Goal: Task Accomplishment & Management: Manage account settings

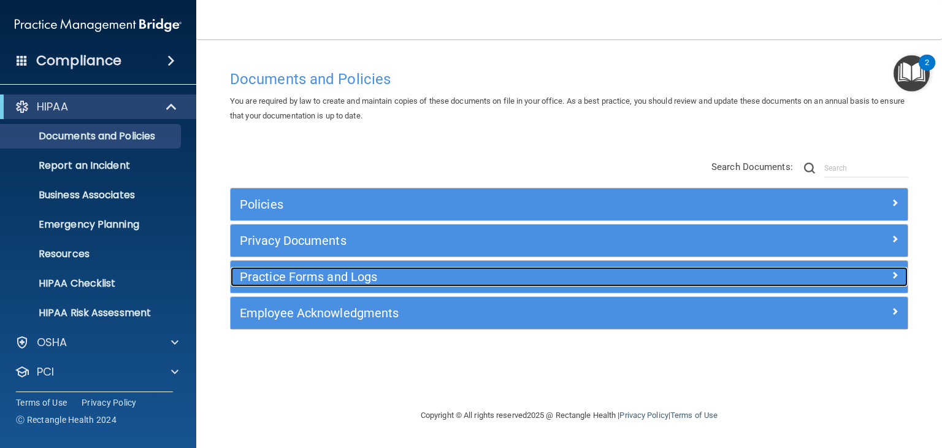
click at [282, 277] on h5 "Practice Forms and Logs" at bounding box center [484, 276] width 489 height 13
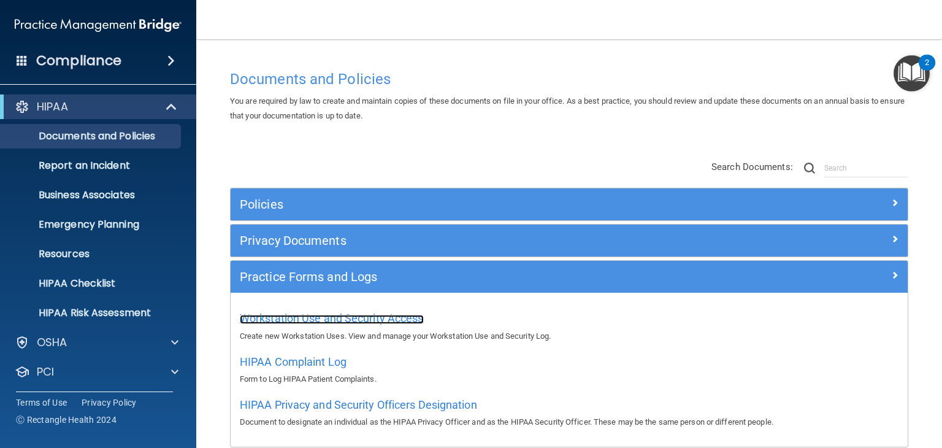
click at [334, 319] on span "Workstation Use and Security Access" at bounding box center [332, 318] width 184 height 13
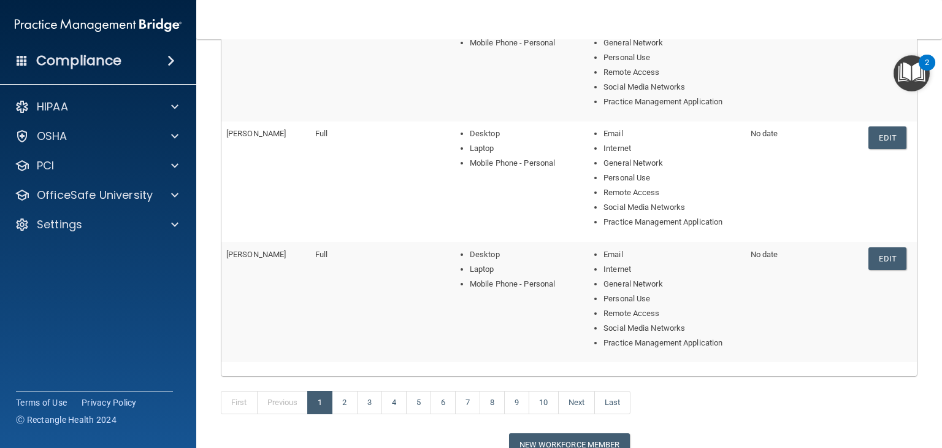
scroll to position [491, 0]
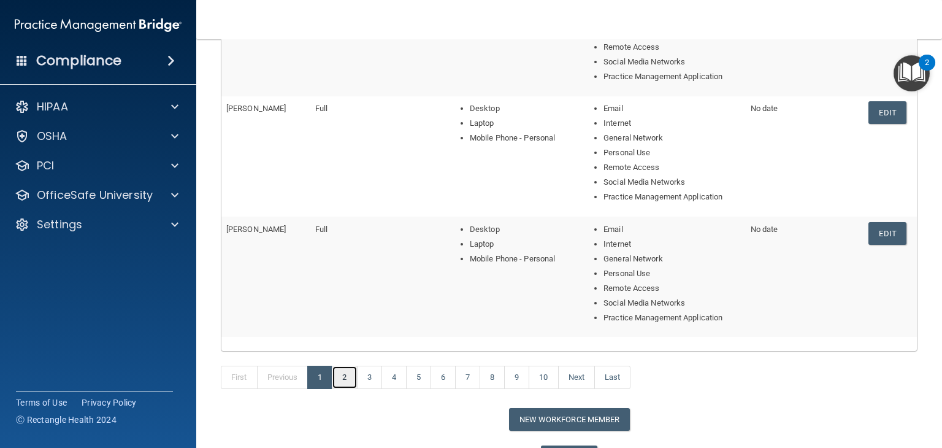
click at [348, 380] on link "2" at bounding box center [344, 377] width 25 height 23
click at [377, 376] on link "3" at bounding box center [369, 377] width 25 height 23
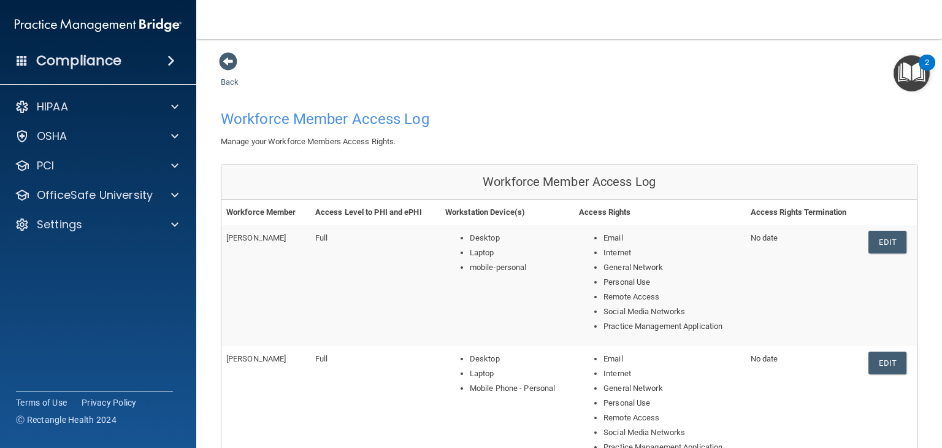
scroll to position [558, 0]
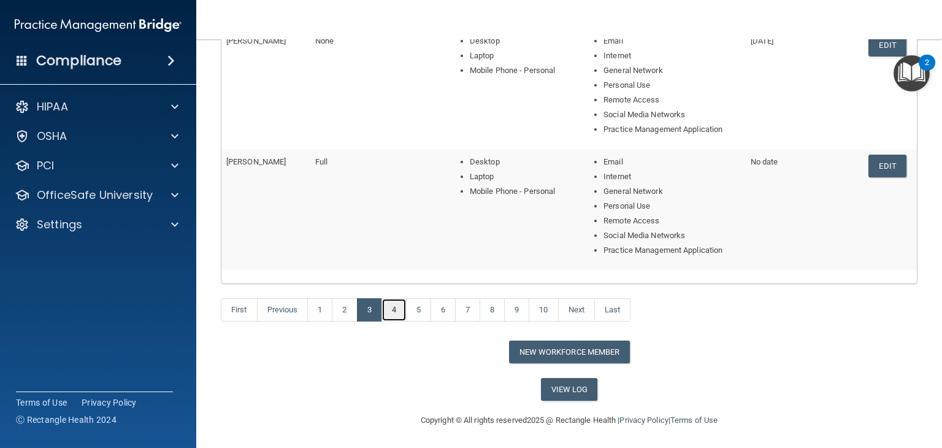
click at [396, 310] on link "4" at bounding box center [393, 309] width 25 height 23
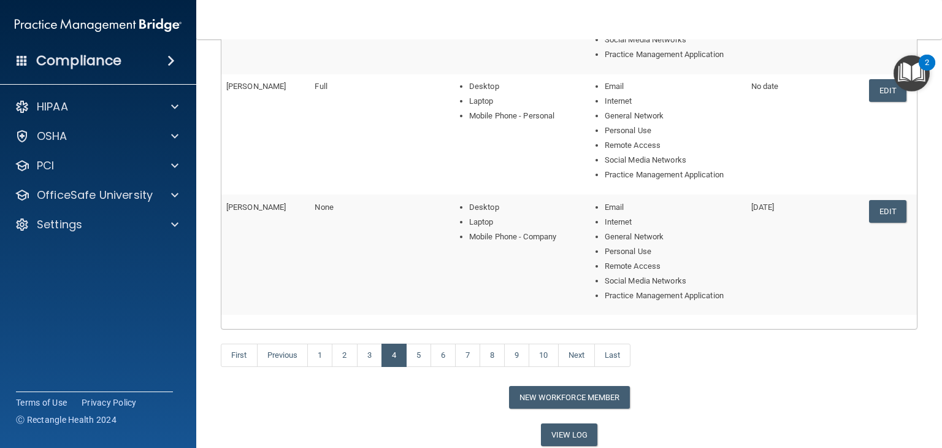
scroll to position [558, 0]
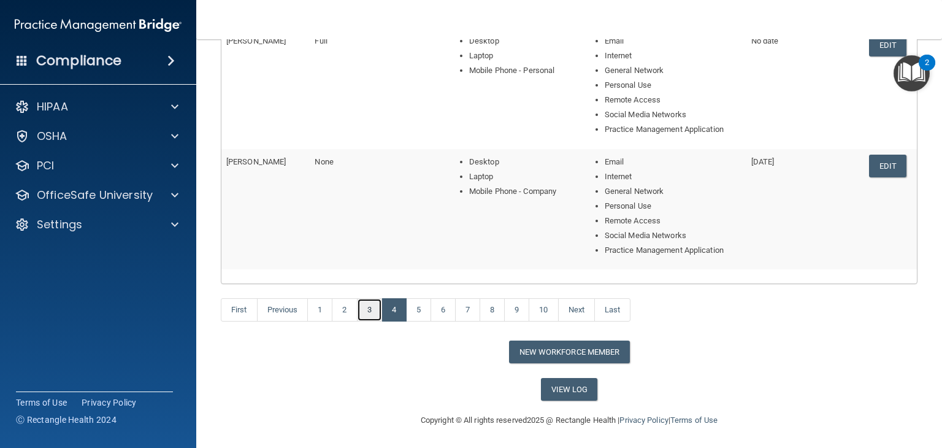
click at [372, 304] on link "3" at bounding box center [369, 309] width 25 height 23
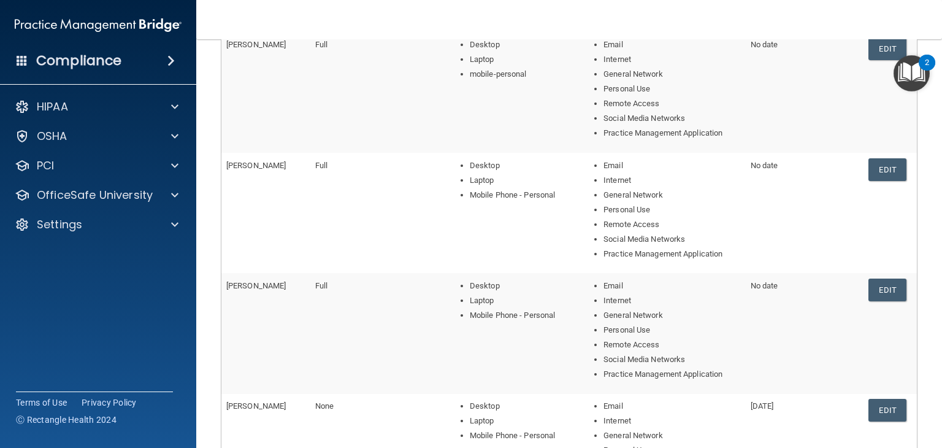
scroll to position [207, 0]
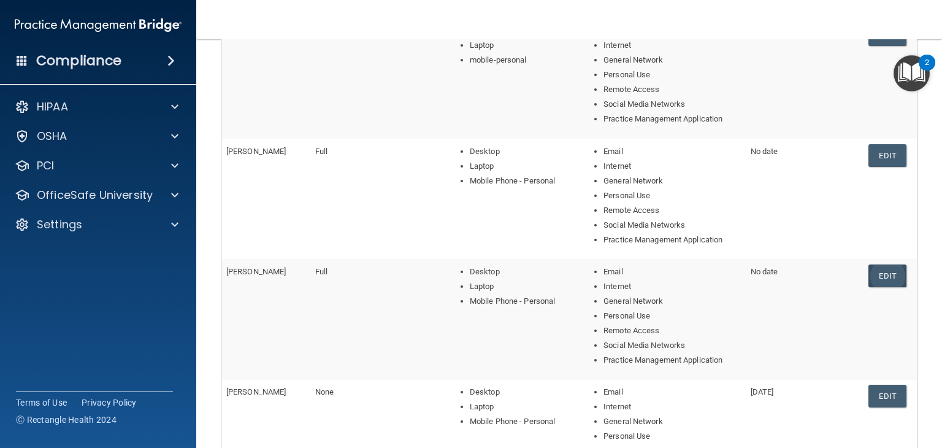
click at [869, 266] on link "Edit" at bounding box center [886, 275] width 37 height 23
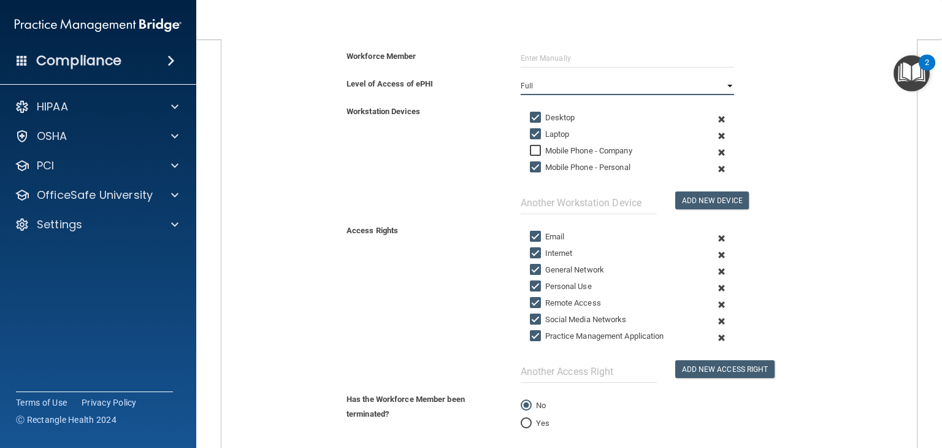
click at [697, 85] on select "Full Limited None" at bounding box center [627, 86] width 213 height 18
select select "2"
click at [521, 77] on select "Full Limited None" at bounding box center [627, 86] width 213 height 18
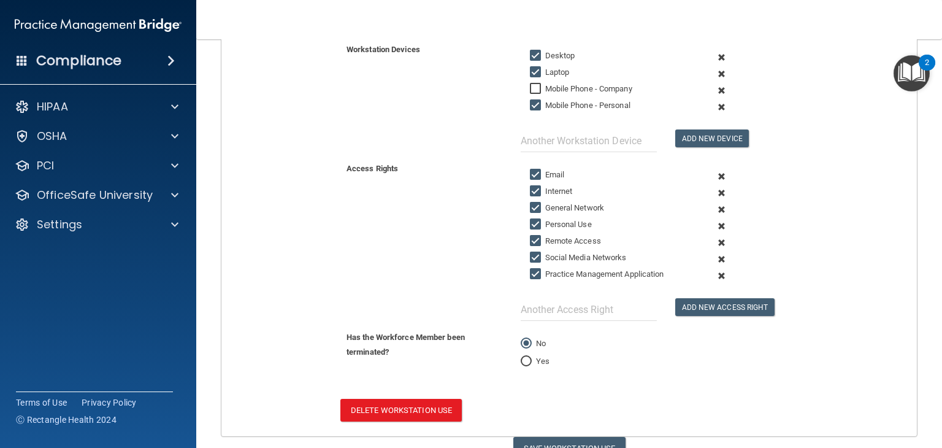
scroll to position [326, 0]
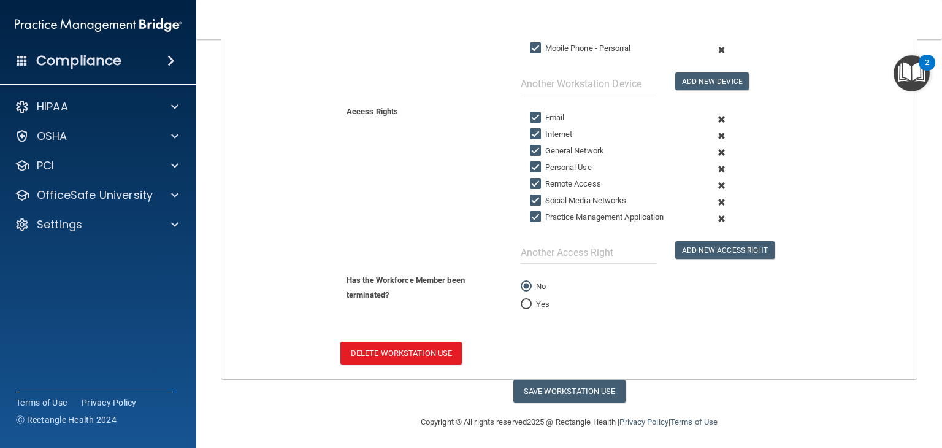
click at [531, 298] on label "Yes" at bounding box center [535, 304] width 29 height 15
click at [531, 300] on input "Yes" at bounding box center [526, 304] width 11 height 9
radio input "true"
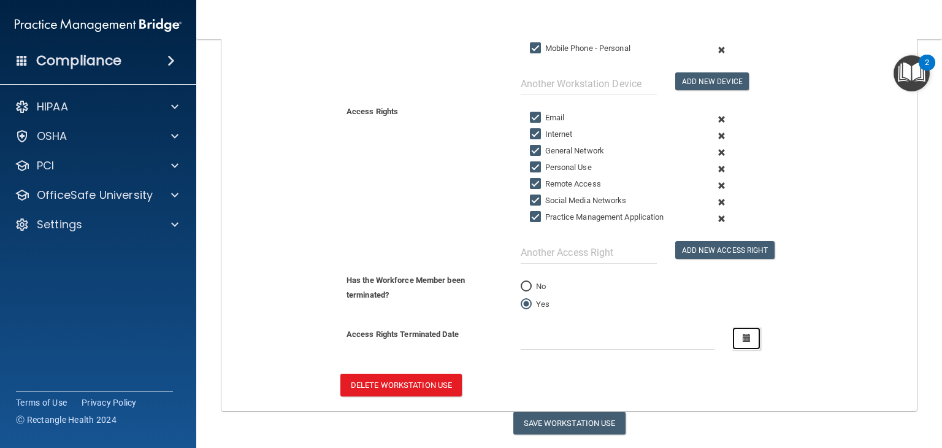
click at [743, 335] on icon "button" at bounding box center [747, 338] width 8 height 8
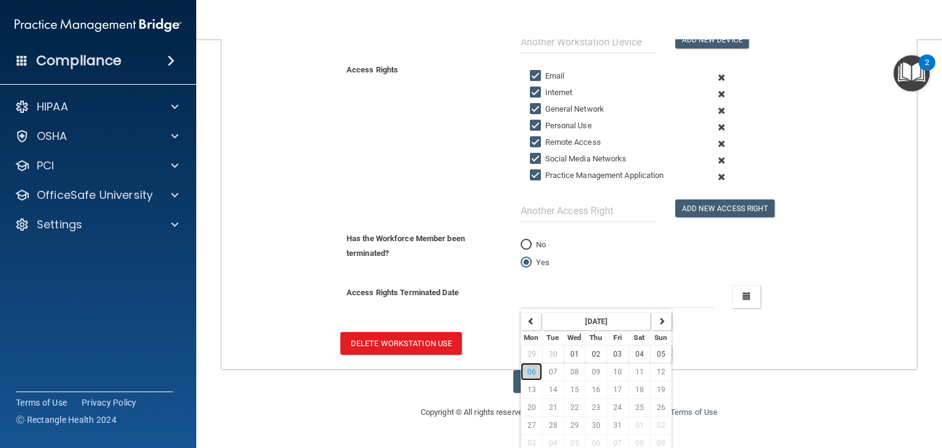
click at [535, 369] on button "06" at bounding box center [531, 371] width 21 height 18
type input "[DATE]"
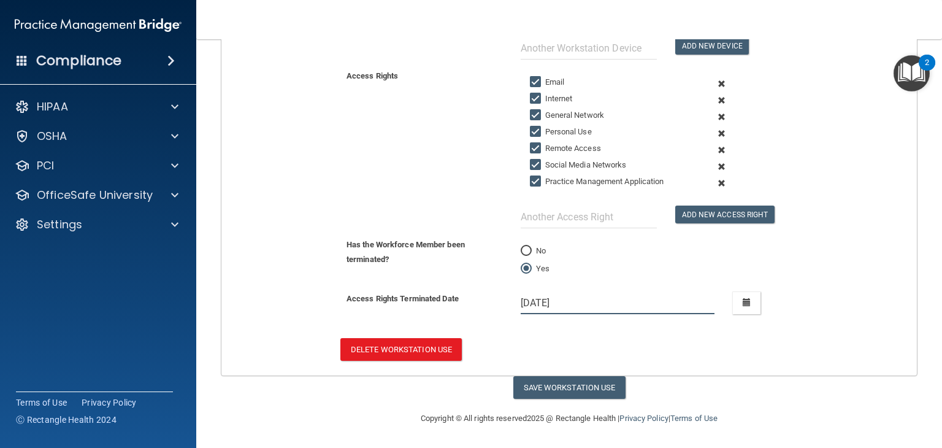
scroll to position [358, 0]
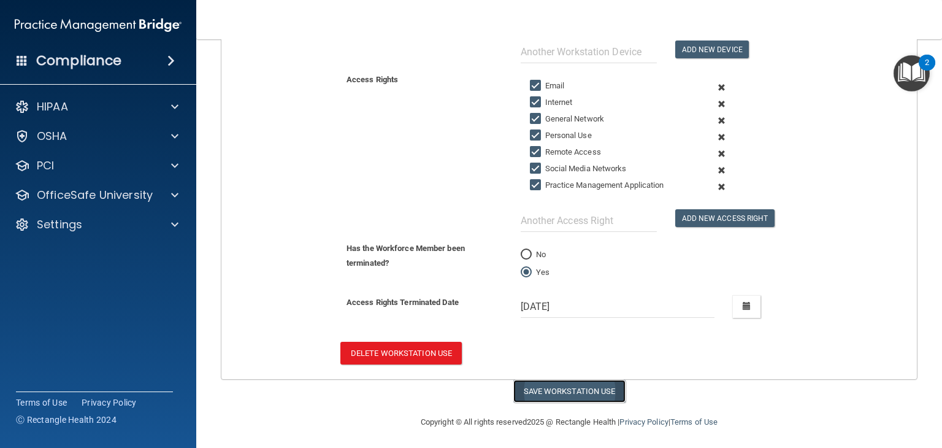
click at [557, 388] on button "Save Workstation Use" at bounding box center [569, 391] width 112 height 23
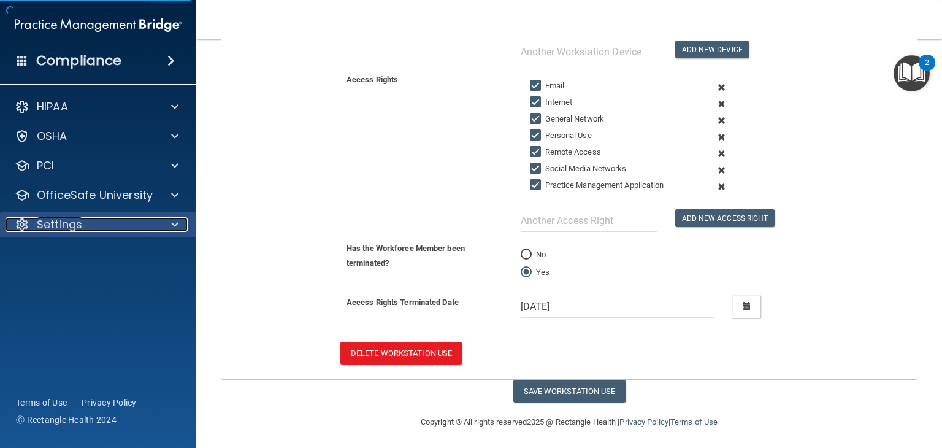
click at [47, 221] on p "Settings" at bounding box center [59, 224] width 45 height 15
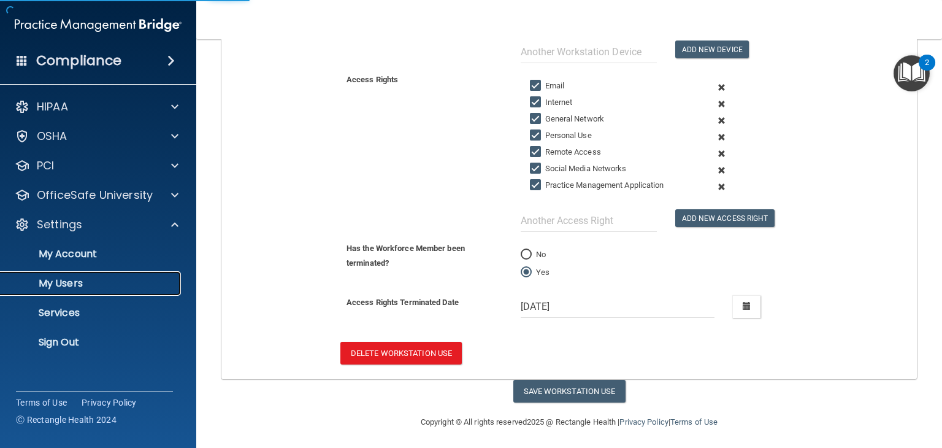
click at [59, 278] on p "My Users" at bounding box center [91, 283] width 167 height 12
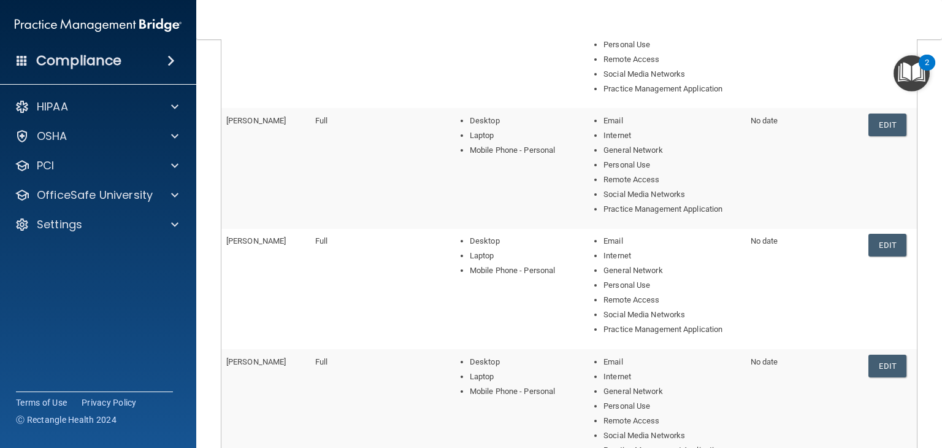
scroll to position [558, 0]
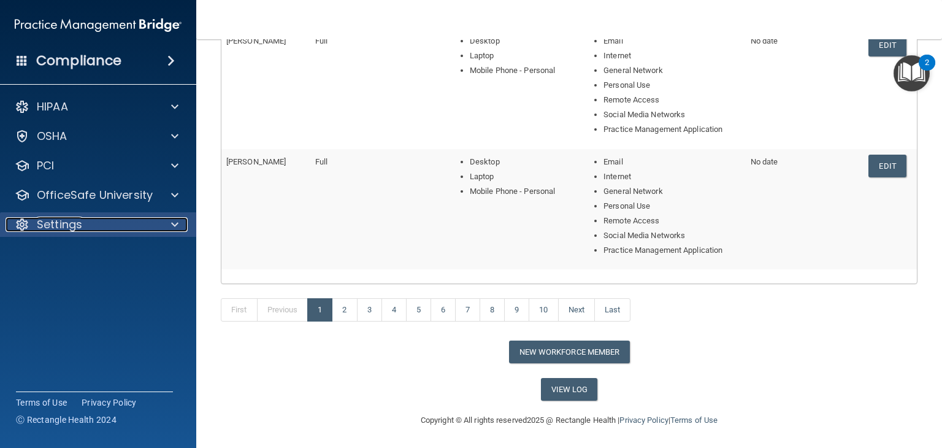
click at [177, 220] on span at bounding box center [174, 224] width 7 height 15
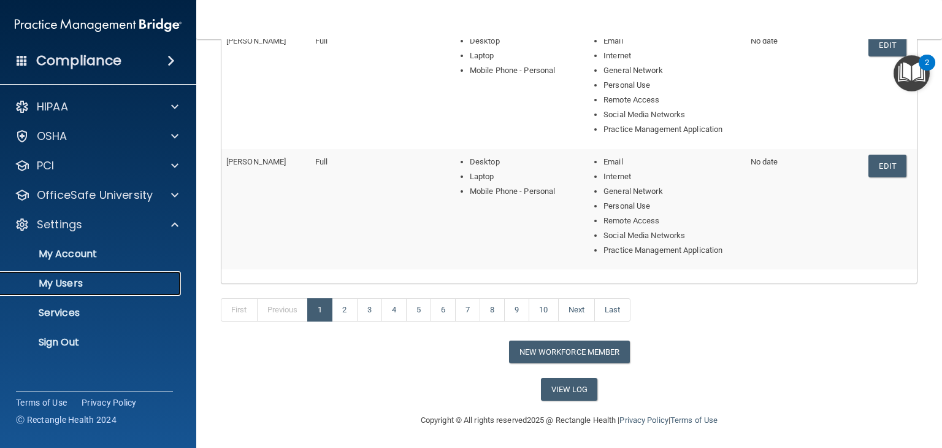
scroll to position [0, 0]
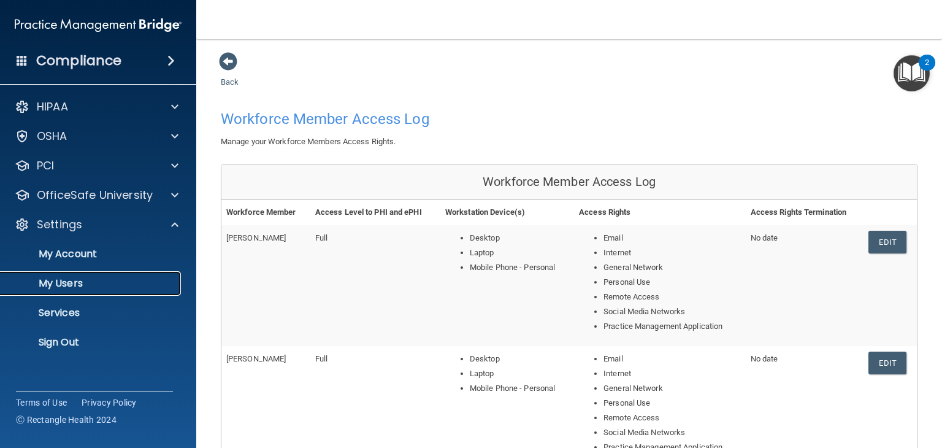
click at [56, 278] on p "My Users" at bounding box center [91, 283] width 167 height 12
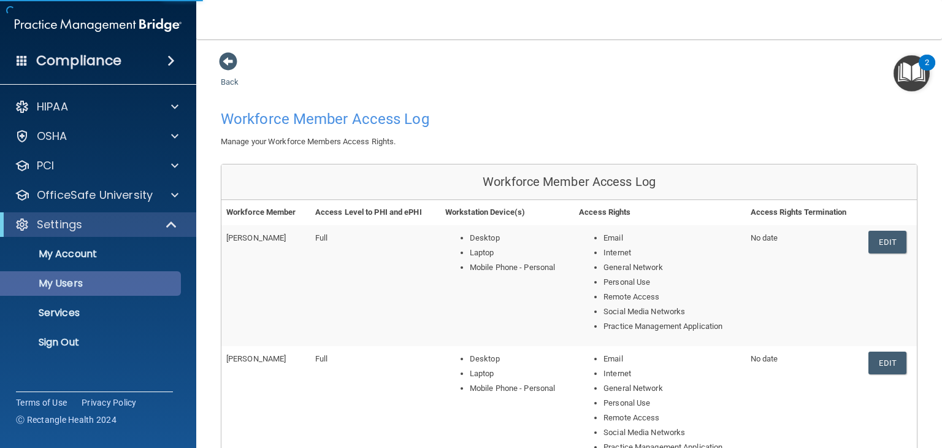
select select "20"
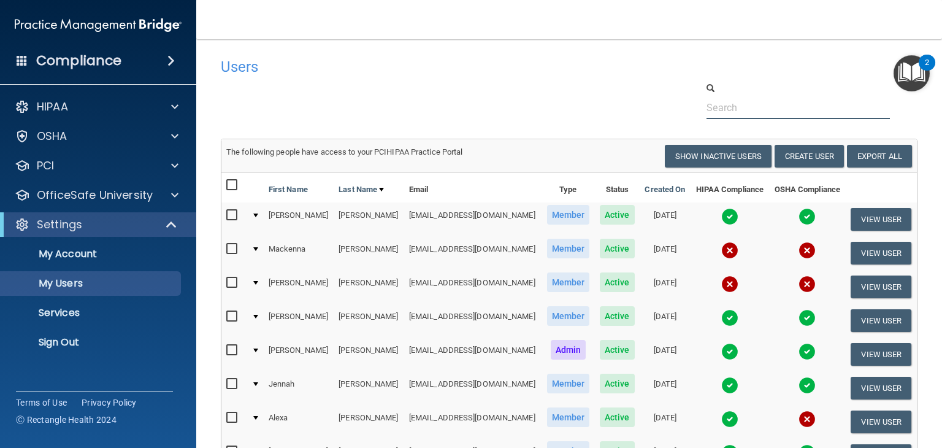
click at [753, 101] on input "text" at bounding box center [797, 107] width 183 height 23
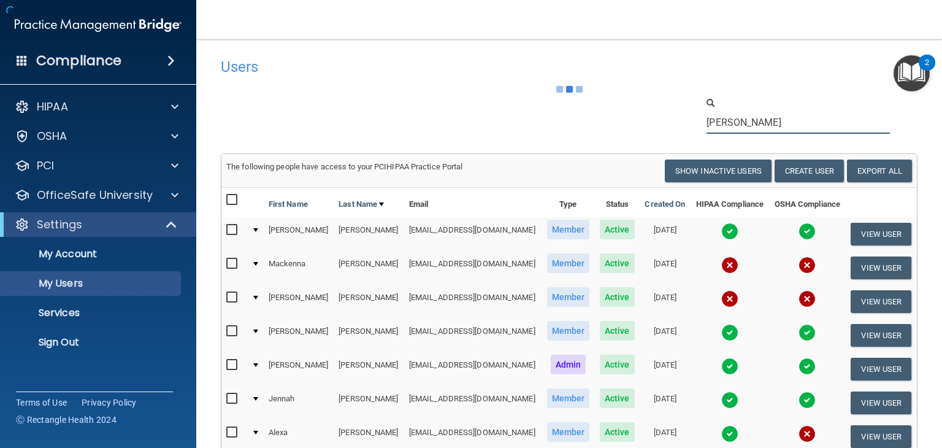
type input "[PERSON_NAME]"
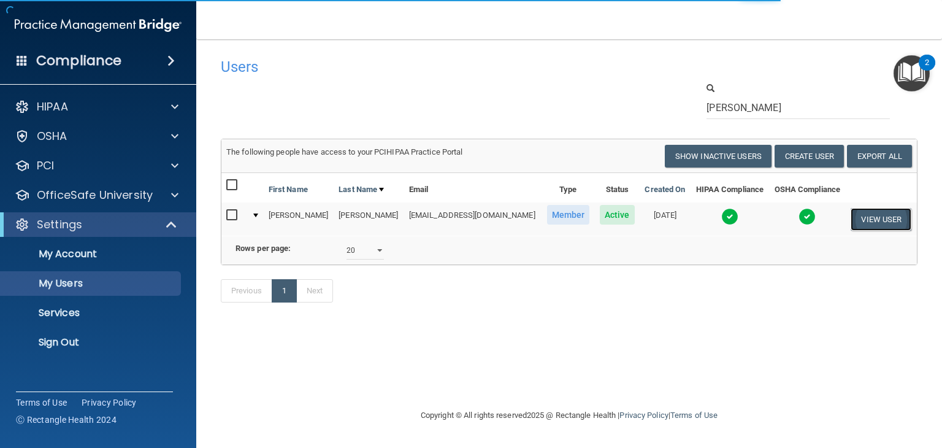
click at [868, 215] on button "View User" at bounding box center [881, 219] width 61 height 23
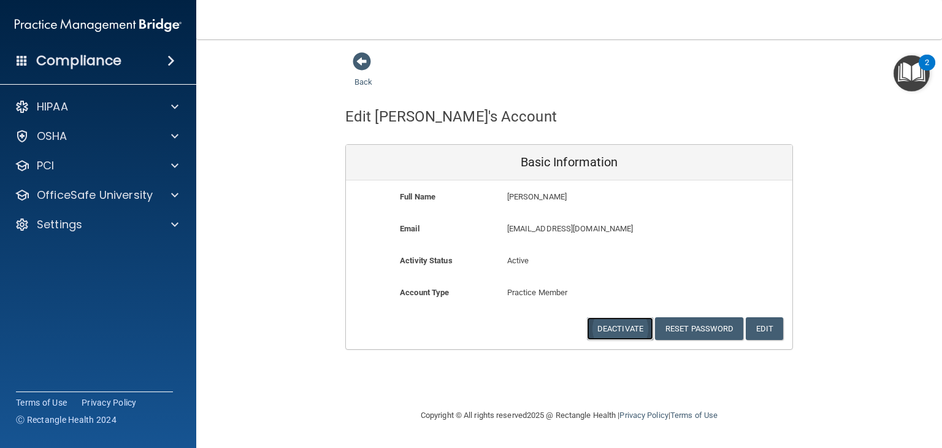
click at [638, 331] on button "Deactivate" at bounding box center [620, 328] width 66 height 23
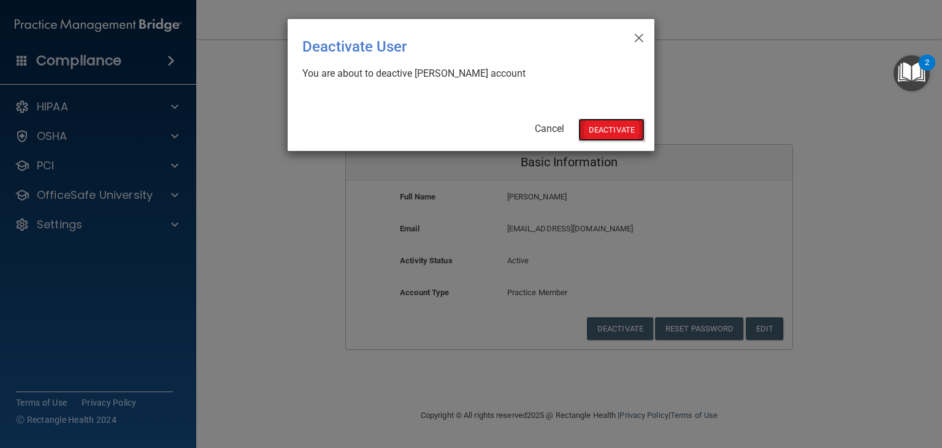
click at [592, 129] on button "Deactivate" at bounding box center [611, 129] width 66 height 23
